Goal: Navigation & Orientation: Find specific page/section

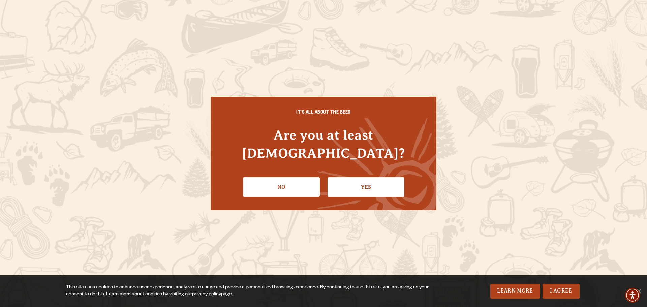
click at [366, 184] on link "Yes" at bounding box center [366, 187] width 77 height 20
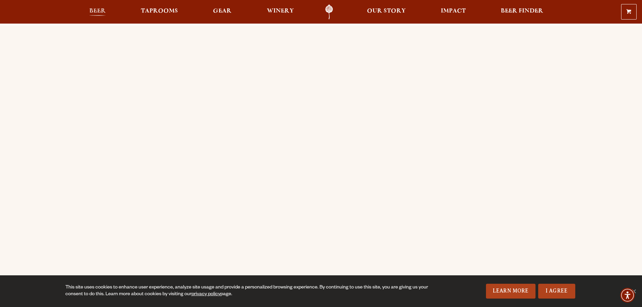
click at [98, 11] on span "Beer" at bounding box center [97, 10] width 17 height 5
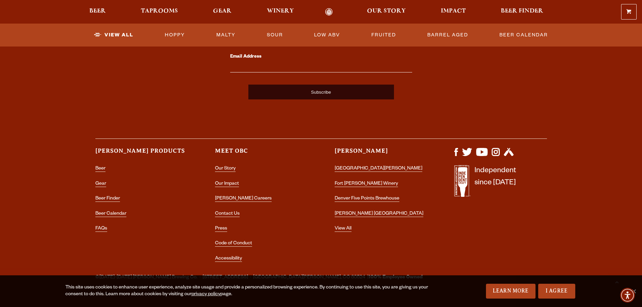
scroll to position [1700, 0]
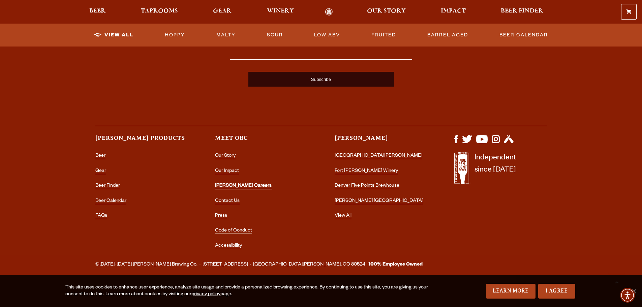
click at [236, 187] on link "[PERSON_NAME] Careers" at bounding box center [243, 186] width 57 height 6
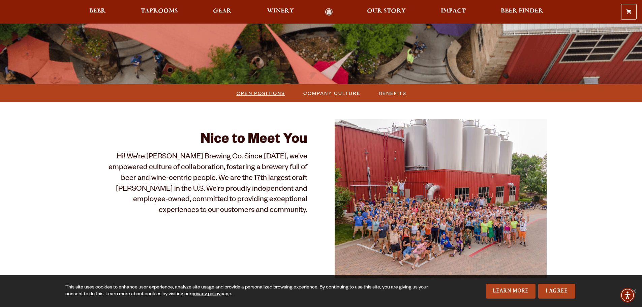
click at [273, 90] on span "Open Positions" at bounding box center [261, 93] width 49 height 10
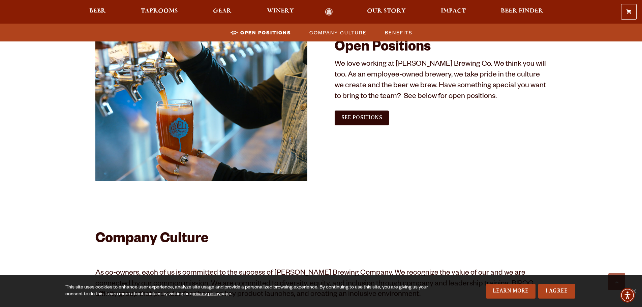
scroll to position [410, 0]
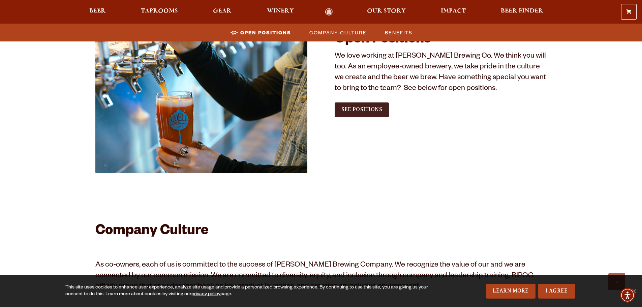
click at [349, 110] on span "See Positions" at bounding box center [362, 110] width 41 height 6
